Goal: Navigation & Orientation: Find specific page/section

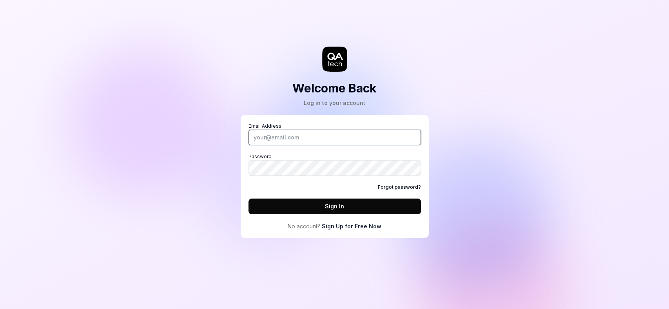
type input "[EMAIL_ADDRESS][DOMAIN_NAME]"
click at [341, 204] on button "Sign In" at bounding box center [335, 207] width 173 height 16
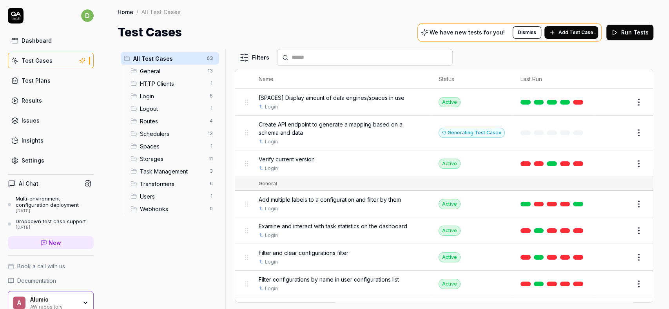
click at [55, 84] on link "Test Plans" at bounding box center [51, 80] width 86 height 15
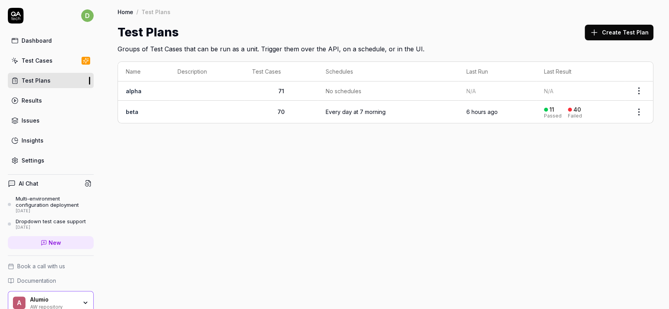
click at [65, 96] on link "Results" at bounding box center [51, 100] width 86 height 15
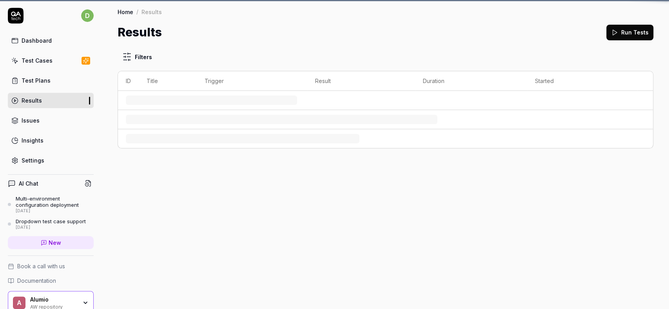
scroll to position [33, 0]
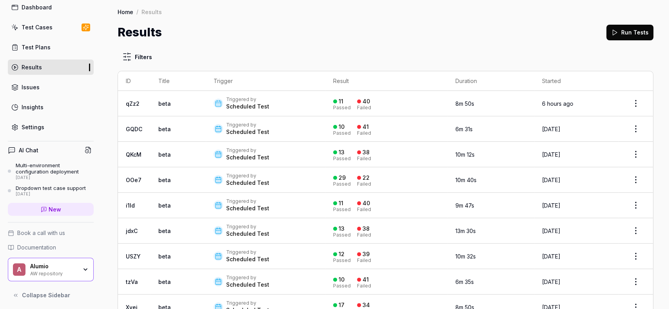
click at [69, 45] on link "Test Plans" at bounding box center [51, 47] width 86 height 15
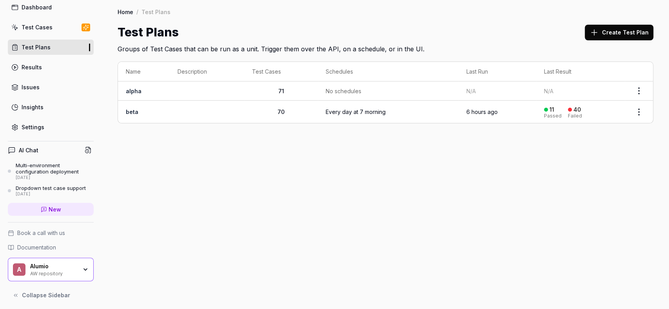
click at [65, 31] on link "Test Cases" at bounding box center [51, 27] width 86 height 15
